Goal: Transaction & Acquisition: Purchase product/service

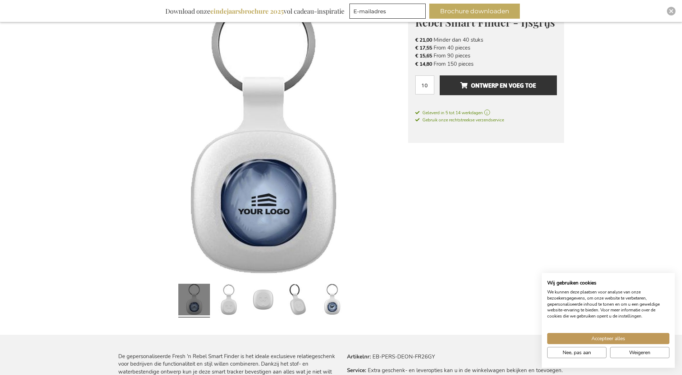
scroll to position [132, 0]
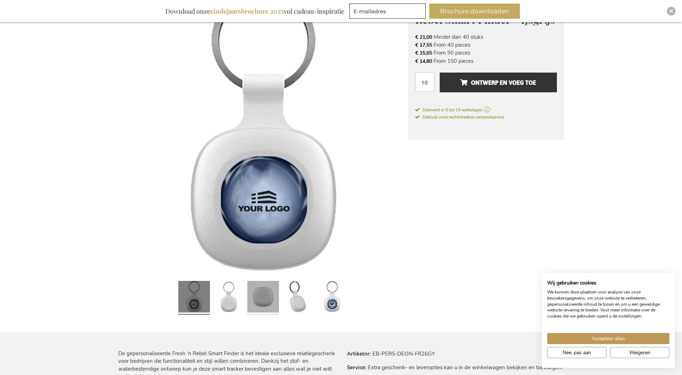
click at [235, 309] on link at bounding box center [229, 298] width 32 height 40
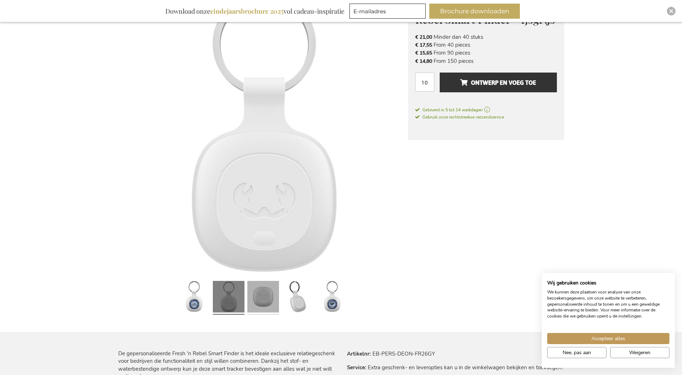
click at [263, 303] on link at bounding box center [263, 298] width 32 height 40
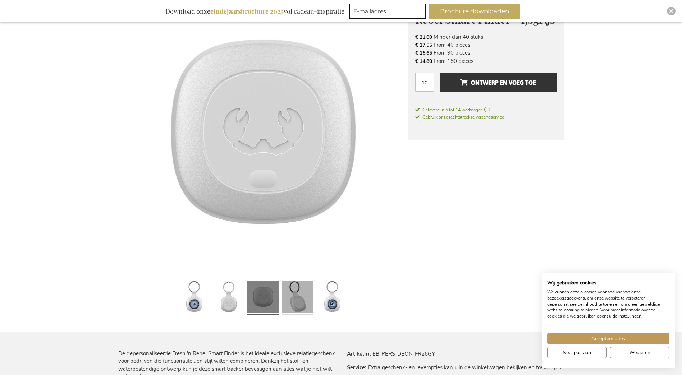
click at [290, 302] on link at bounding box center [298, 298] width 32 height 40
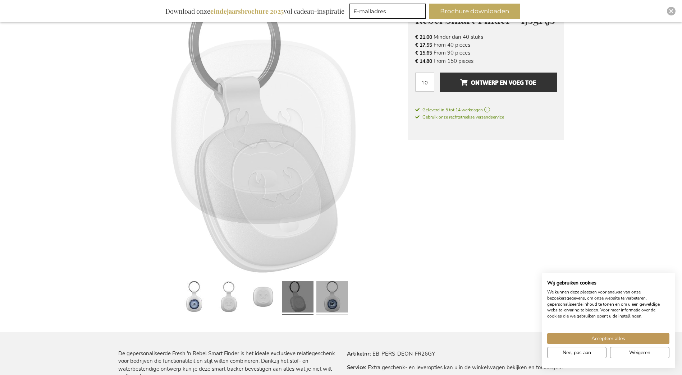
click at [327, 304] on link at bounding box center [332, 298] width 32 height 40
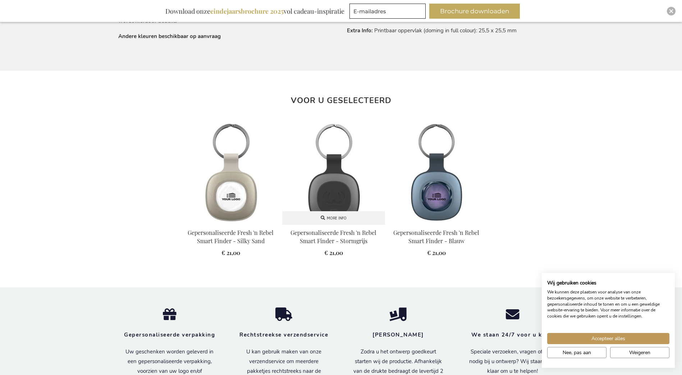
scroll to position [623, 0]
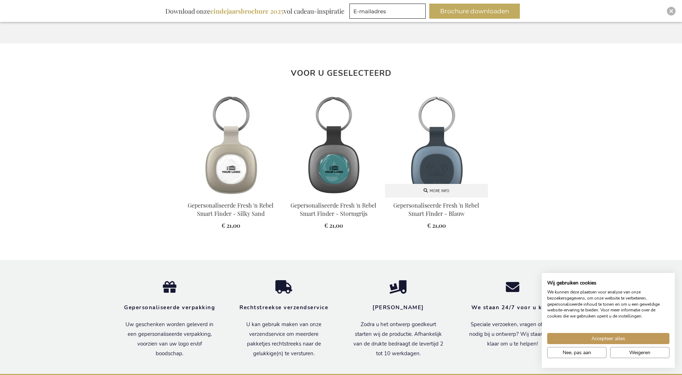
click at [435, 149] on img at bounding box center [436, 146] width 103 height 103
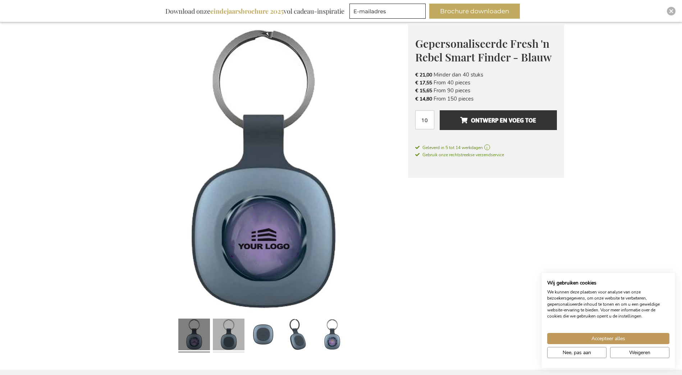
click at [228, 325] on link at bounding box center [229, 336] width 32 height 40
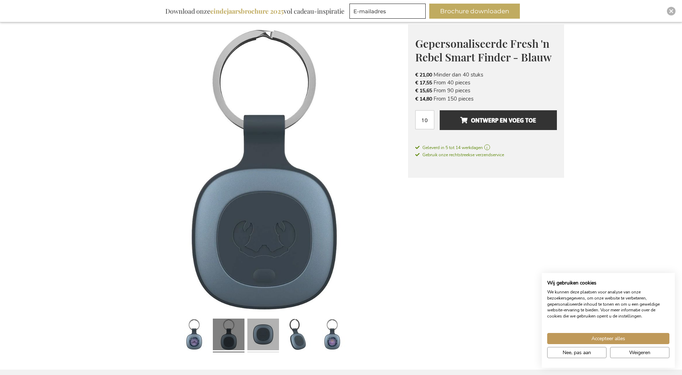
click at [263, 328] on link at bounding box center [263, 336] width 32 height 40
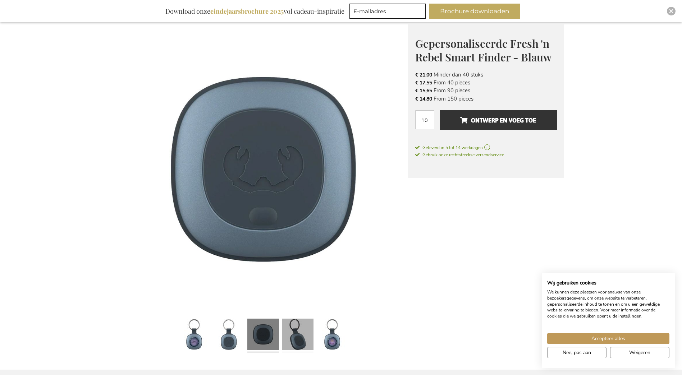
click at [295, 330] on link at bounding box center [298, 336] width 32 height 40
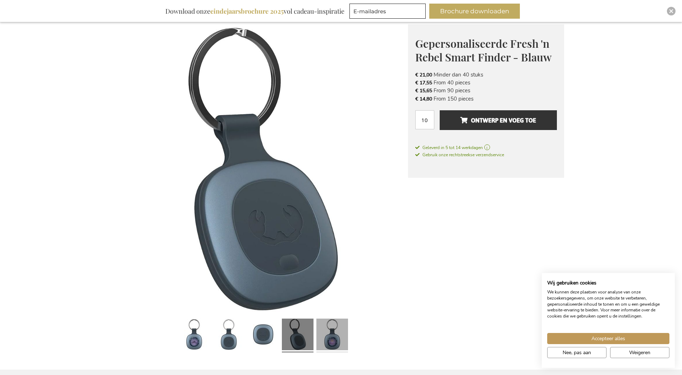
click at [321, 332] on link at bounding box center [332, 336] width 32 height 40
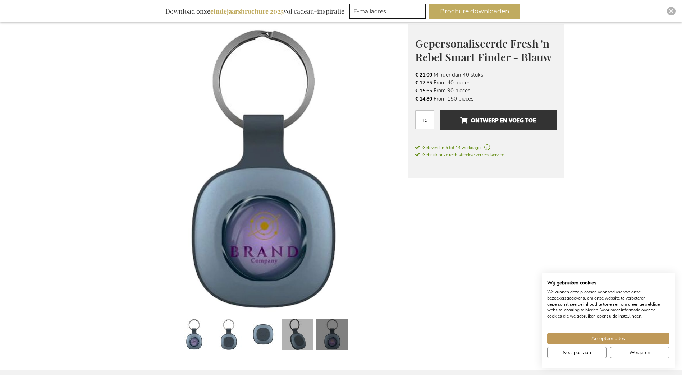
click at [290, 334] on link at bounding box center [298, 336] width 32 height 40
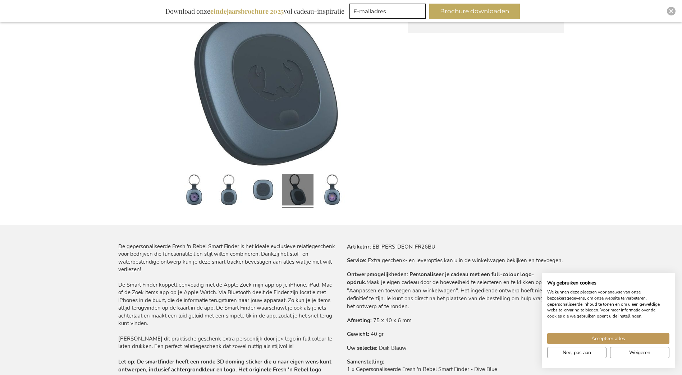
scroll to position [202, 0]
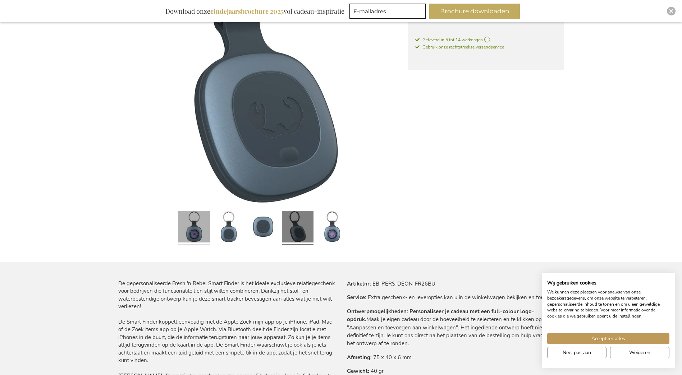
click at [197, 231] on link at bounding box center [194, 228] width 32 height 40
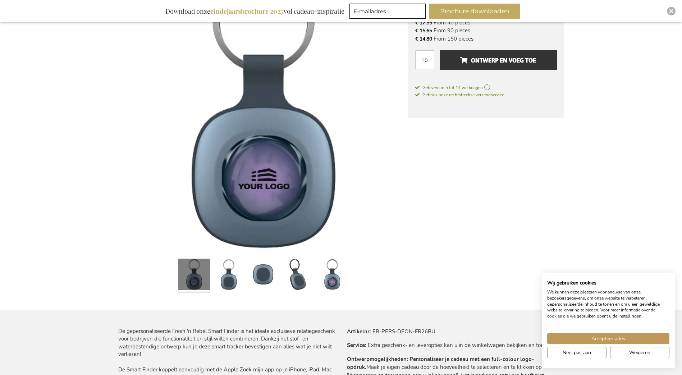
scroll to position [130, 0]
